Goal: Communication & Community: Share content

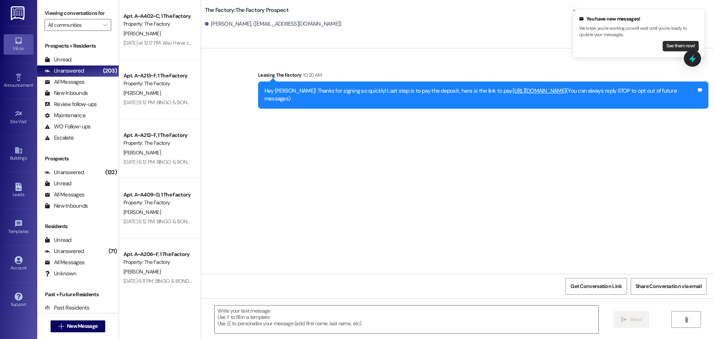
click at [669, 46] on button "See them now!" at bounding box center [681, 46] width 36 height 10
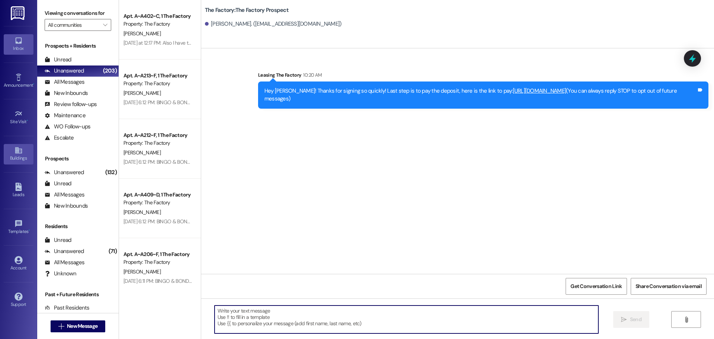
click at [18, 154] on div "Buildings" at bounding box center [18, 157] width 37 height 7
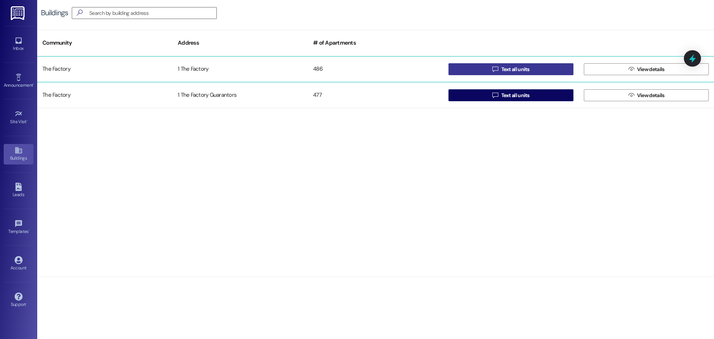
click at [487, 64] on button " Text all units" at bounding box center [511, 69] width 125 height 12
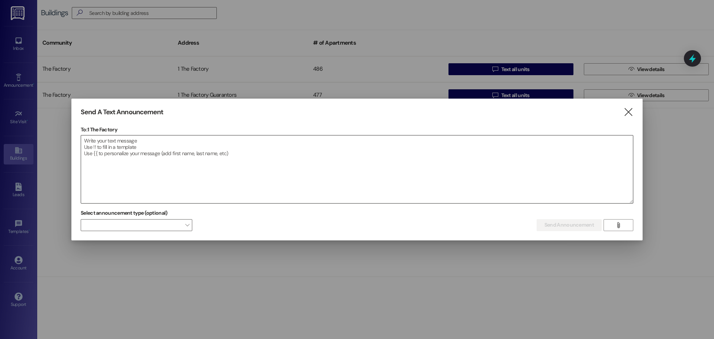
click at [190, 145] on textarea at bounding box center [357, 169] width 552 height 68
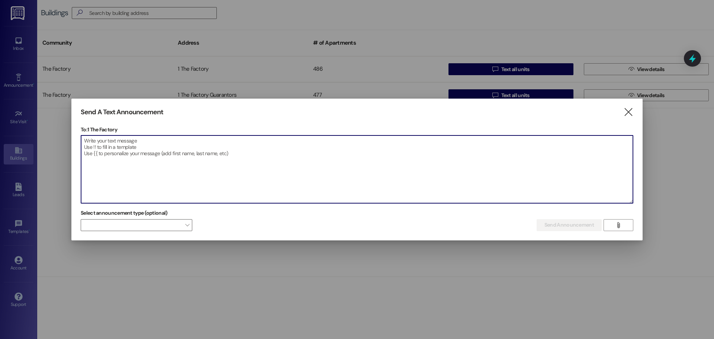
paste textarea "EPIC FOAM PARTY [DATE][DATE] @ The Factory! 100 FREE tickets for residents! Mon…"
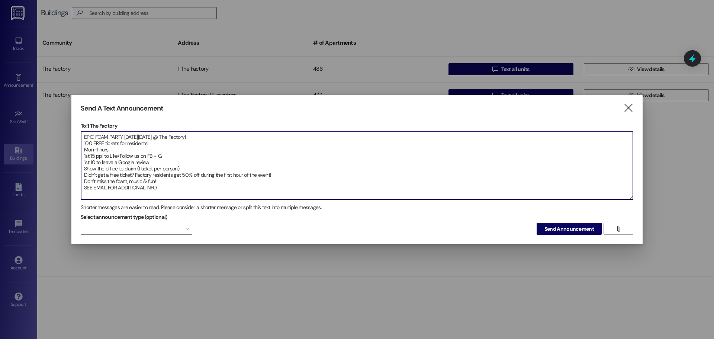
click at [84, 144] on textarea "EPIC FOAM PARTY [DATE][DATE] @ The Factory! 100 FREE tickets for residents! Mon…" at bounding box center [357, 166] width 552 height 68
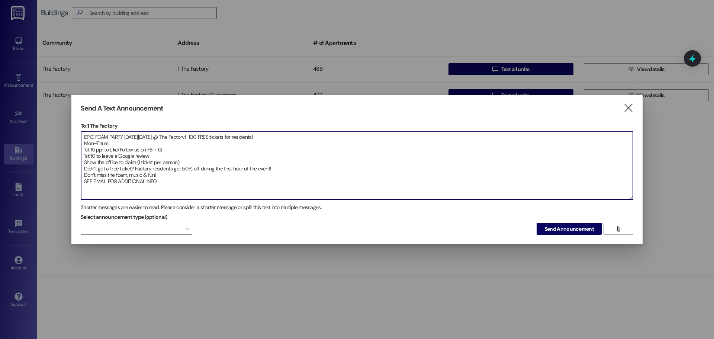
click at [83, 145] on textarea "EPIC FOAM PARTY [DATE][DATE] @ The Factory! 100 FREE tickets for residents! Mon…" at bounding box center [357, 166] width 552 height 68
click at [83, 144] on textarea "EPIC FOAM PARTY [DATE][DATE] @ The Factory! 100 FREE tickets for residents! Mon…" at bounding box center [357, 166] width 552 height 68
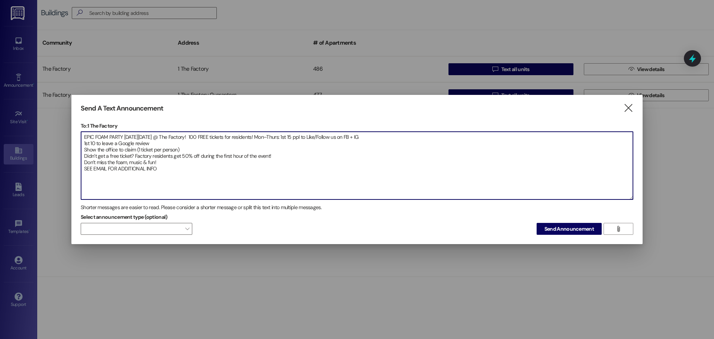
drag, startPoint x: 176, startPoint y: 179, endPoint x: 22, endPoint y: 105, distance: 170.7
click at [22, 105] on div "Send A Text Announcement  To: 1 The Factory  Drop image file here EPIC FOAM P…" at bounding box center [357, 169] width 714 height 339
paste textarea "100 FREE tickets for residents! Mon–Thurs: 1st 15 ppl to Like/Follow us on FB +…"
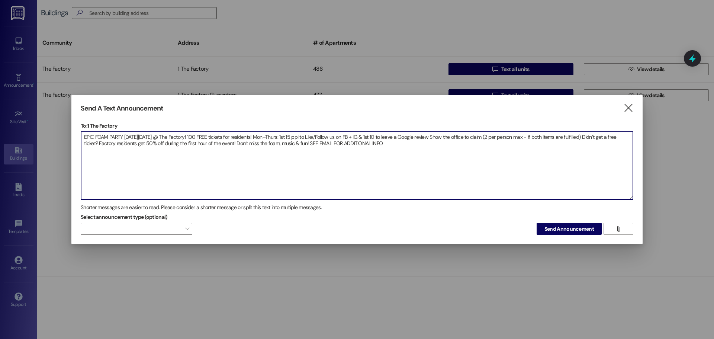
click at [431, 136] on textarea "EPIC FOAM PARTY [DATE][DATE] @ The Factory! 100 FREE tickets for residents! Mon…" at bounding box center [357, 166] width 552 height 68
click at [583, 138] on textarea "EPIC FOAM PARTY [DATE][DATE] @ The Factory! 100 FREE tickets for residents! Mon…" at bounding box center [357, 166] width 552 height 68
click at [584, 137] on textarea "EPIC FOAM PARTY [DATE][DATE] @ The Factory! 100 FREE tickets for residents! Mon…" at bounding box center [357, 166] width 552 height 68
type textarea "EPIC FOAM PARTY [DATE][DATE] @ The Factory! 100 FREE tickets for residents! Mon…"
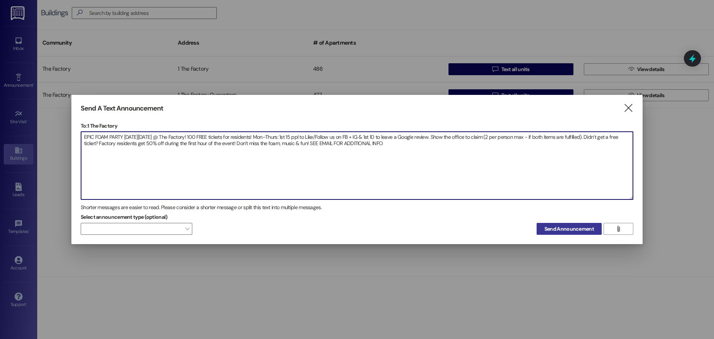
click at [574, 228] on span "Send Announcement" at bounding box center [569, 229] width 49 height 8
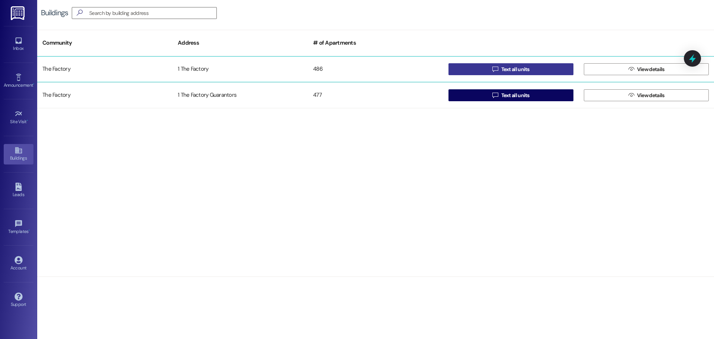
click at [451, 67] on button " Text all units" at bounding box center [511, 69] width 125 height 12
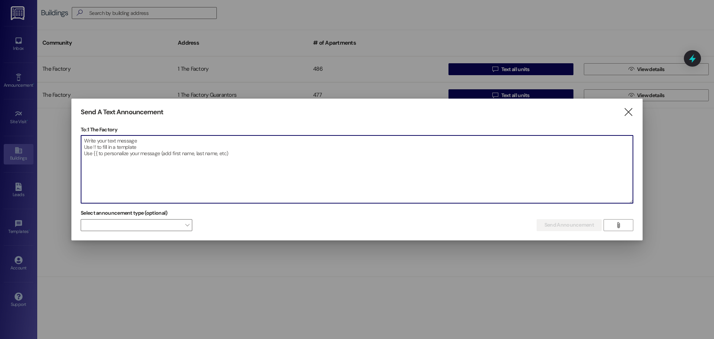
click at [137, 143] on textarea at bounding box center [357, 169] width 552 height 68
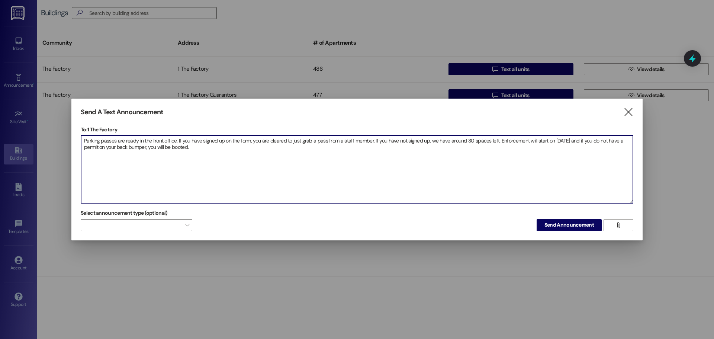
click at [175, 142] on textarea "Parking passes are ready in the front office. If you have signed up on the form…" at bounding box center [357, 169] width 552 height 68
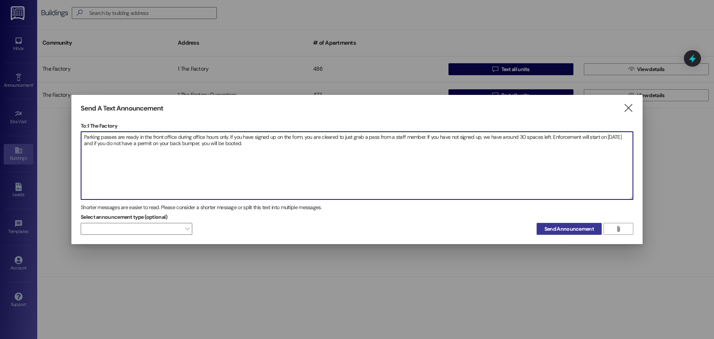
type textarea "Parking passes are ready in the front office during office hours only. If you h…"
click at [556, 227] on span "Send Announcement" at bounding box center [569, 229] width 49 height 8
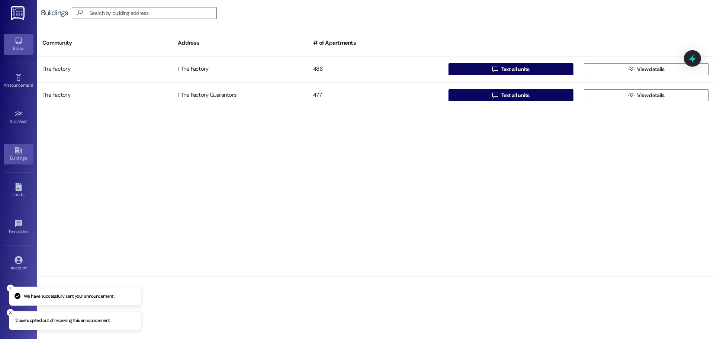
click at [25, 42] on link "Inbox" at bounding box center [19, 44] width 30 height 20
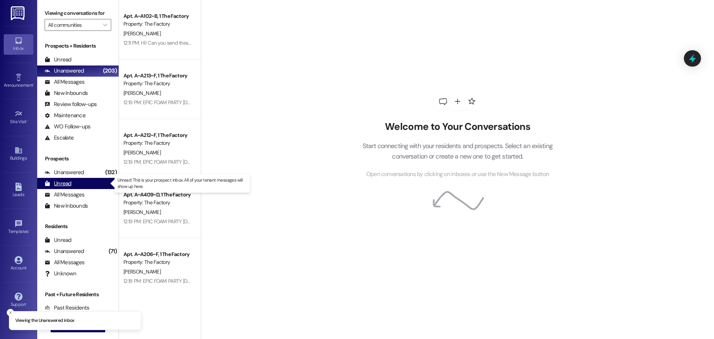
click at [78, 187] on div "Unread (0)" at bounding box center [77, 183] width 81 height 11
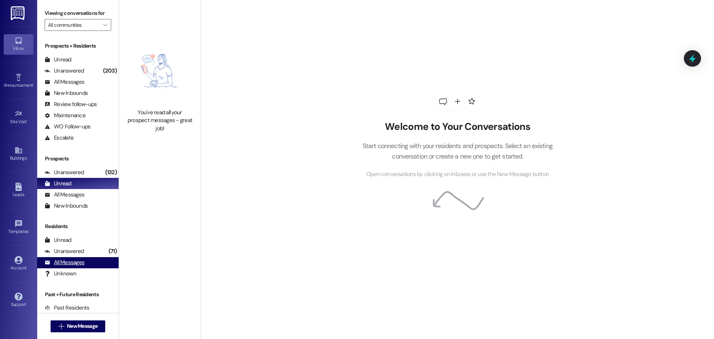
click at [68, 264] on div "All Messages" at bounding box center [65, 263] width 40 height 8
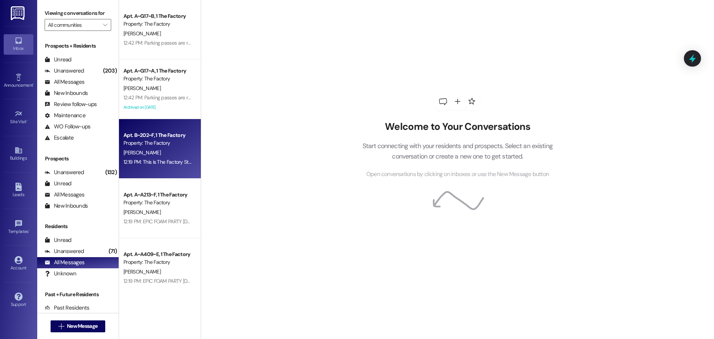
click at [148, 154] on span "[PERSON_NAME]" at bounding box center [141, 152] width 37 height 7
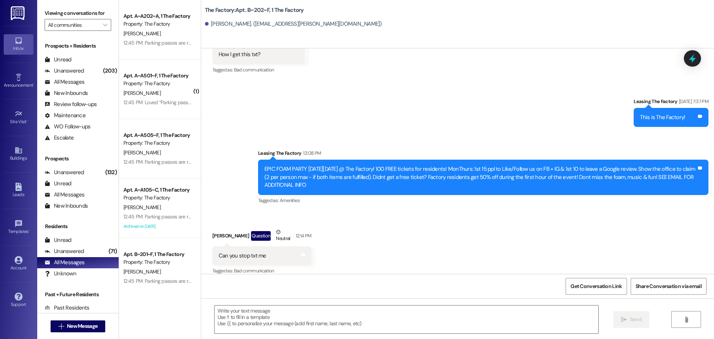
scroll to position [683, 0]
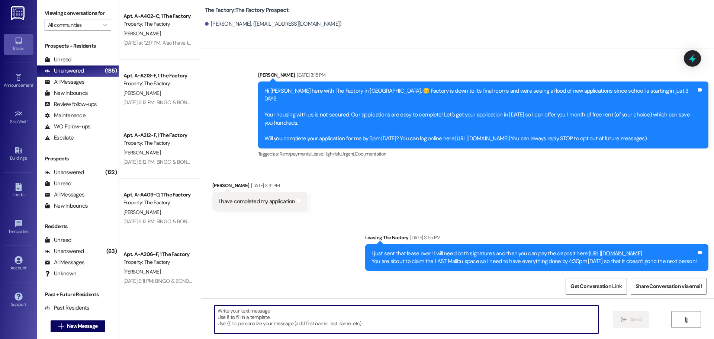
scroll to position [254, 0]
